Goal: Task Accomplishment & Management: Manage account settings

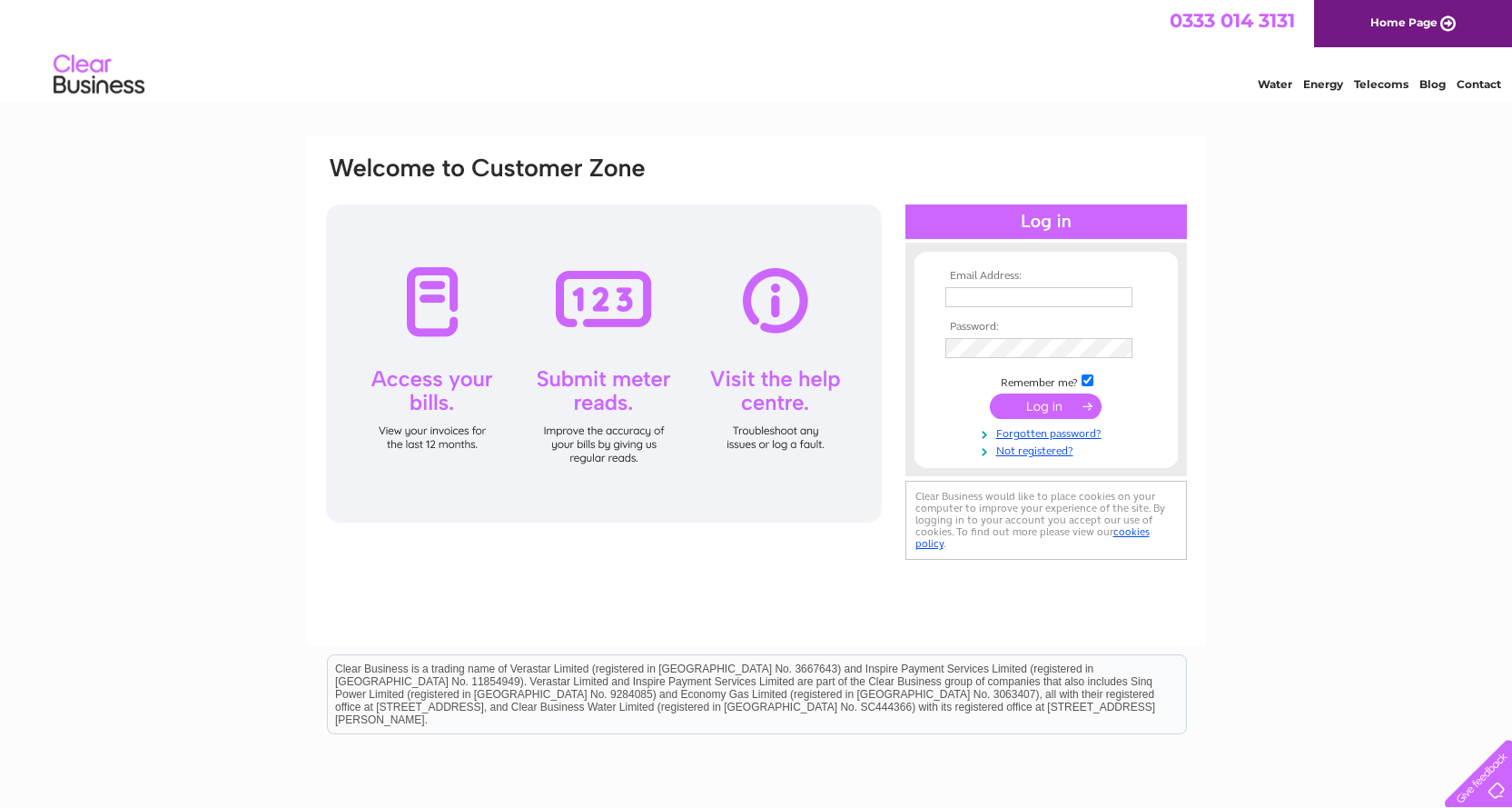
click at [1025, 301] on input "text" at bounding box center [1039, 297] width 187 height 20
type input "[EMAIL_ADDRESS][DOMAIN_NAME]"
click at [1056, 436] on link "Forgotten password?" at bounding box center [1049, 431] width 207 height 17
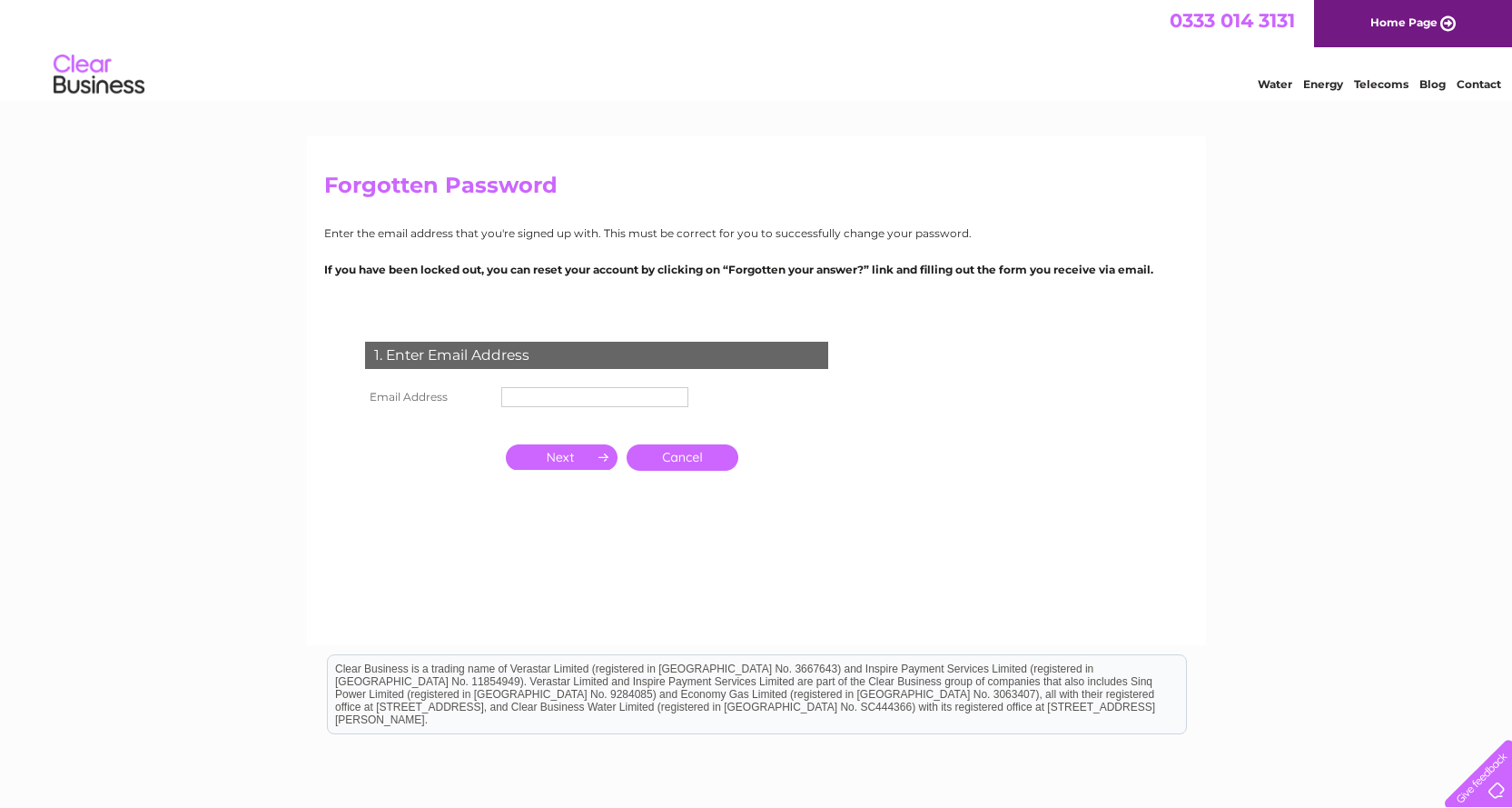
click at [532, 388] on input "text" at bounding box center [595, 398] width 187 height 20
click at [573, 458] on input "button" at bounding box center [561, 457] width 111 height 26
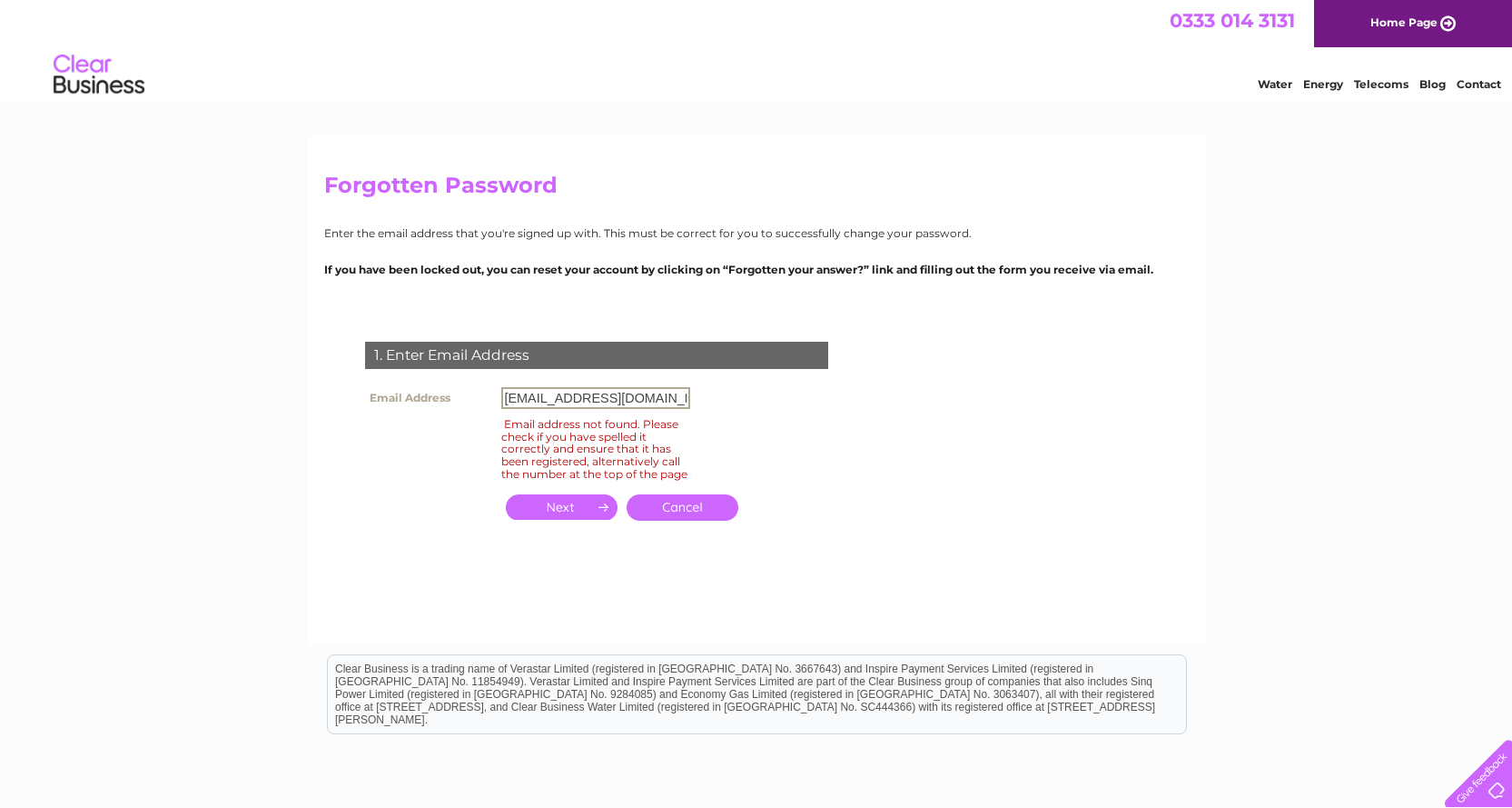
drag, startPoint x: 661, startPoint y: 397, endPoint x: 474, endPoint y: 398, distance: 187.0
click at [474, 398] on tr "Email Address [EMAIL_ADDRESS][DOMAIN_NAME]" at bounding box center [528, 398] width 334 height 31
type input "[EMAIL_ADDRESS][DOMAIN_NAME]"
click at [575, 515] on input "button" at bounding box center [561, 507] width 111 height 26
click at [549, 520] on input "button" at bounding box center [561, 507] width 111 height 26
